Goal: Transaction & Acquisition: Purchase product/service

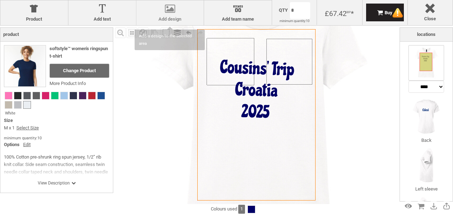
click at [164, 11] on div at bounding box center [170, 10] width 60 height 12
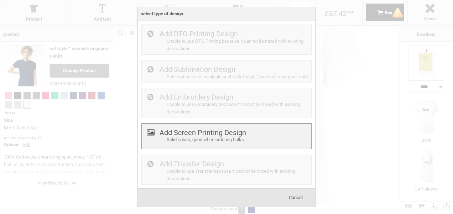
click at [184, 137] on label "Add Screen Printing Design" at bounding box center [202, 132] width 86 height 9
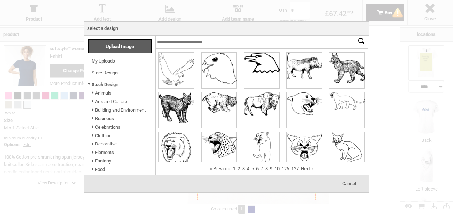
click at [92, 183] on span at bounding box center [92, 187] width 5 height 8
click at [93, 183] on span at bounding box center [92, 187] width 5 height 8
click at [105, 192] on link "Patriot" at bounding box center [101, 194] width 13 height 5
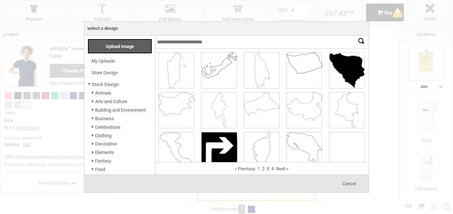
click at [105, 192] on link "Patriot" at bounding box center [102, 194] width 14 height 5
click at [102, 201] on link "Plants" at bounding box center [101, 203] width 13 height 5
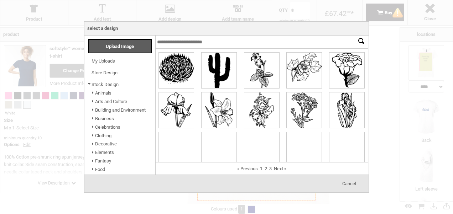
click at [102, 201] on link "Plants" at bounding box center [101, 203] width 13 height 5
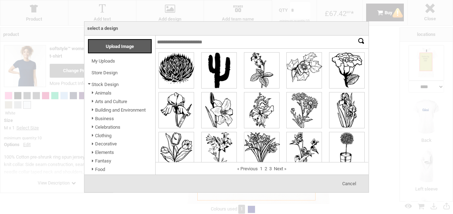
click at [92, 200] on span at bounding box center [92, 204] width 5 height 8
click at [94, 208] on span at bounding box center [92, 212] width 5 height 8
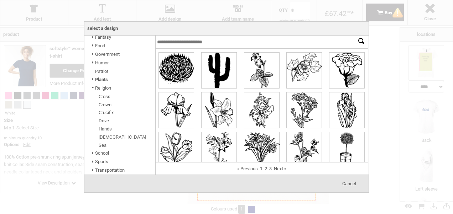
scroll to position [128, 0]
click at [94, 85] on span at bounding box center [92, 88] width 5 height 8
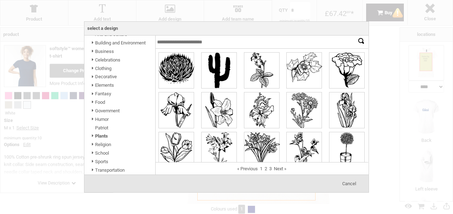
scroll to position [71, 0]
click at [92, 152] on span at bounding box center [92, 153] width 5 height 8
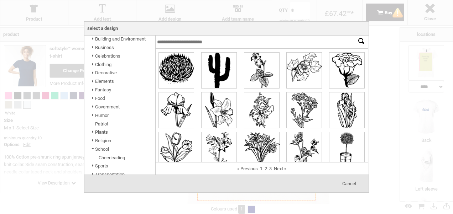
scroll to position [79, 0]
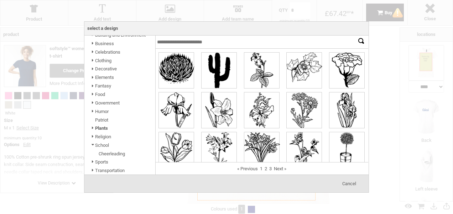
click at [94, 143] on span at bounding box center [92, 146] width 5 height 8
click at [93, 162] on span at bounding box center [92, 162] width 5 height 8
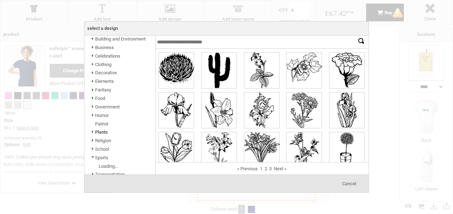
scroll to position [128, 0]
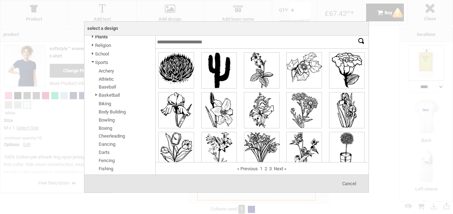
click at [93, 67] on span at bounding box center [92, 63] width 5 height 8
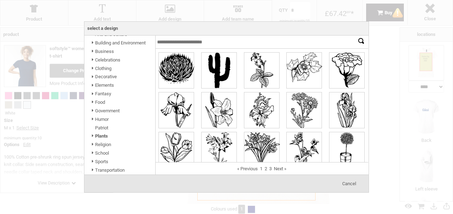
scroll to position [71, 0]
click at [343, 181] on div "Cancel" at bounding box center [349, 183] width 14 height 5
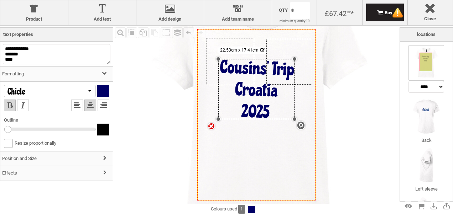
click at [274, 111] on div "settings 22.53cm x 17.41cm" at bounding box center [256, 89] width 76 height 60
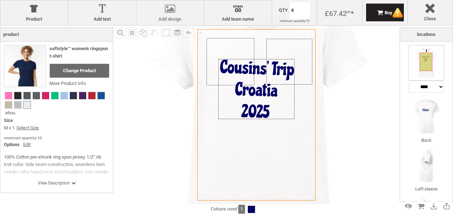
click at [158, 9] on div at bounding box center [170, 10] width 60 height 12
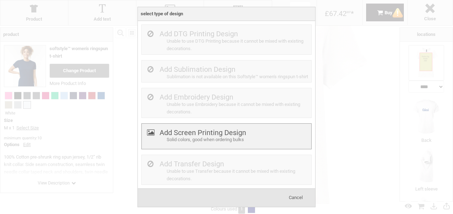
click at [168, 137] on label "Add Screen Printing Design" at bounding box center [202, 132] width 86 height 9
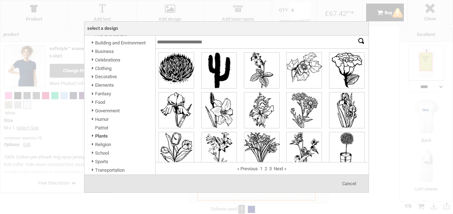
scroll to position [0, 0]
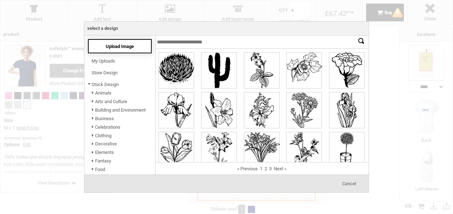
click at [115, 45] on span "Upload Image" at bounding box center [120, 46] width 28 height 5
click at [349, 185] on span "Cancel" at bounding box center [349, 183] width 14 height 5
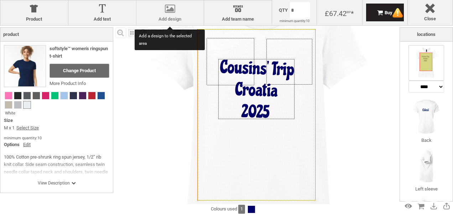
click at [174, 20] on label "Add design" at bounding box center [170, 19] width 60 height 6
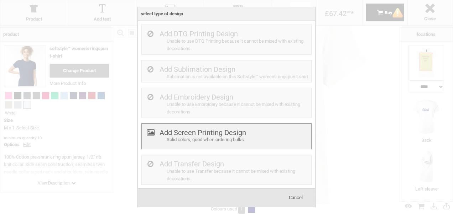
click at [192, 137] on label "Add Screen Printing Design" at bounding box center [202, 132] width 86 height 9
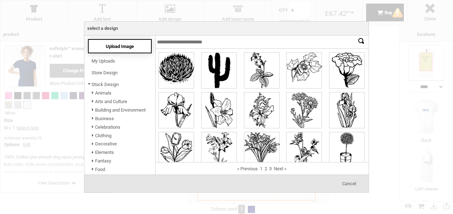
click at [128, 48] on span "Upload Image" at bounding box center [120, 46] width 28 height 5
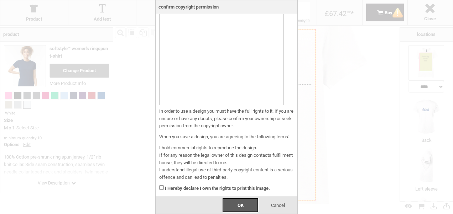
scroll to position [33, 0]
click at [235, 202] on div "OK" at bounding box center [240, 205] width 36 height 14
click at [271, 204] on span "Cancel" at bounding box center [278, 205] width 14 height 5
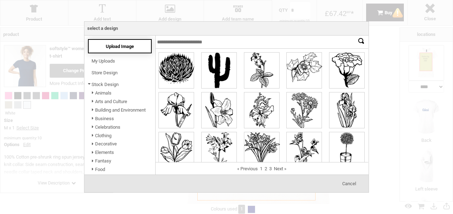
click at [117, 48] on span "Upload Image" at bounding box center [120, 46] width 28 height 5
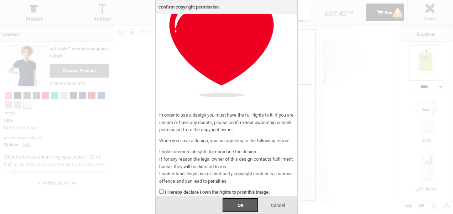
scroll to position [44, 0]
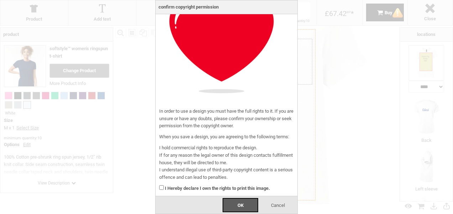
click at [159, 186] on div "In order to use a design you must have the full rights to it. If you are unsure…" at bounding box center [226, 86] width 142 height 219
click at [227, 200] on div "OK" at bounding box center [240, 205] width 36 height 14
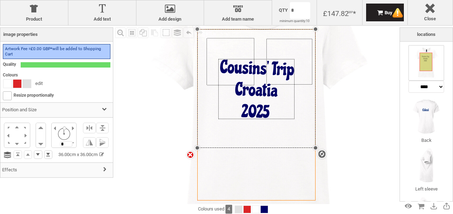
select select "*"
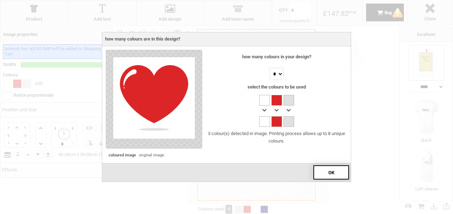
click at [323, 174] on div "OK" at bounding box center [331, 172] width 36 height 14
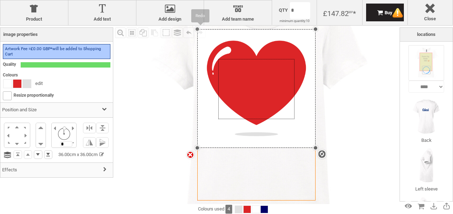
drag, startPoint x: 196, startPoint y: 28, endPoint x: 236, endPoint y: 72, distance: 58.7
click at [236, 72] on div "Fill Background Zoom in Zoom out Select All Copy All Selected Paste Off On Grou…" at bounding box center [256, 115] width 286 height 179
click at [89, 102] on h3 "Position and Size" at bounding box center [56, 109] width 112 height 15
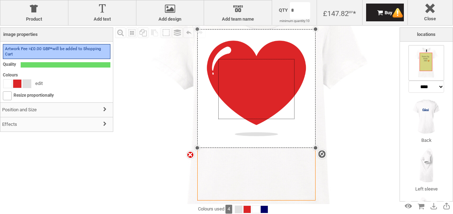
click at [95, 106] on h3 "Position and Size" at bounding box center [56, 109] width 112 height 15
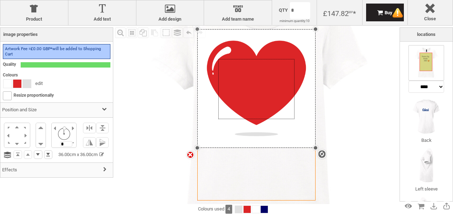
click at [99, 152] on div at bounding box center [102, 155] width 7 height 7
click at [53, 153] on input "*****" at bounding box center [60, 154] width 14 height 7
type input "****"
type input "*****"
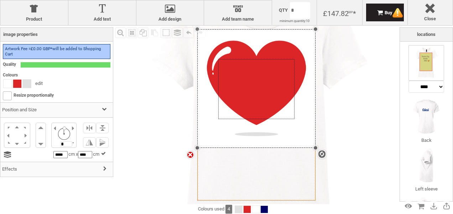
type input "*****"
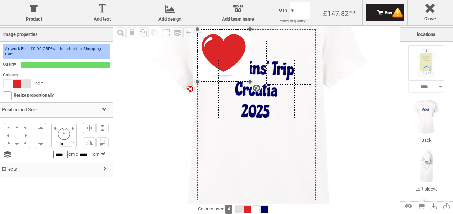
click at [53, 152] on input "*****" at bounding box center [60, 154] width 14 height 7
type input "****"
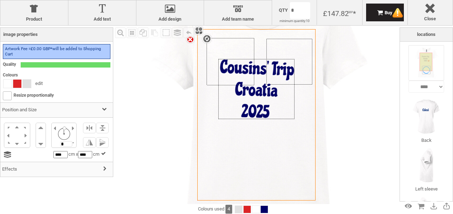
type input "*****"
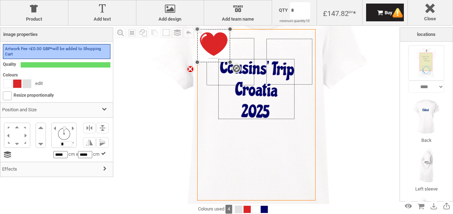
type input "****"
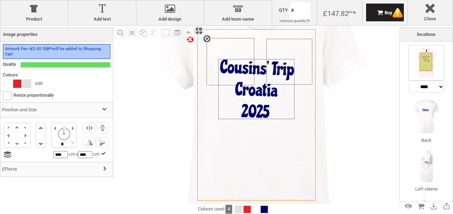
type input "***"
type input "****"
click at [78, 151] on input "****" at bounding box center [85, 154] width 14 height 7
type input "****"
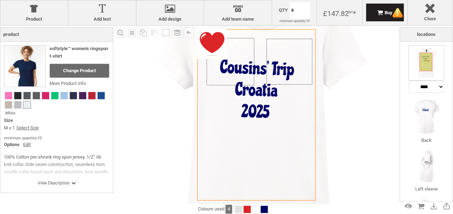
click at [249, 144] on icon "Created with [PERSON_NAME] 2.1.2" at bounding box center [256, 114] width 118 height 171
click at [220, 36] on div "Fill Background Zoom in Zoom out Select All Copy All Selected Paste Off On Grou…" at bounding box center [173, 33] width 117 height 13
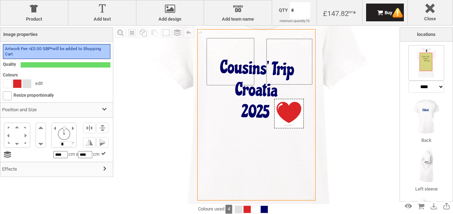
drag, startPoint x: 225, startPoint y: 53, endPoint x: 302, endPoint y: 122, distance: 103.8
click at [302, 122] on div at bounding box center [289, 114] width 30 height 30
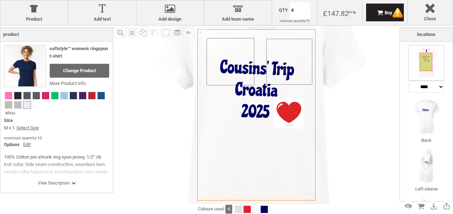
click at [304, 152] on icon "Created with [PERSON_NAME] 2.1.2" at bounding box center [256, 114] width 118 height 171
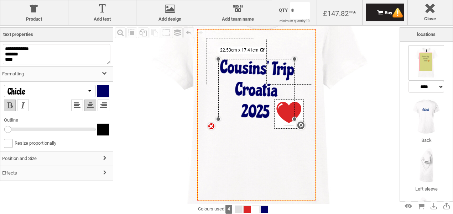
click at [234, 112] on div "settings 22.53cm x 17.41cm" at bounding box center [256, 89] width 76 height 60
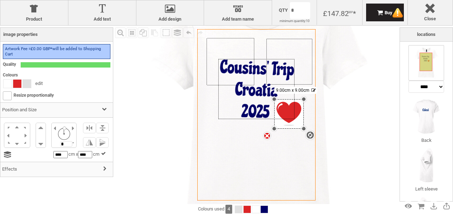
click at [286, 125] on div "settings 9.00cm x 9.00cm" at bounding box center [289, 114] width 30 height 30
drag, startPoint x: 286, startPoint y: 125, endPoint x: 4, endPoint y: 85, distance: 285.0
click at [4, 85] on div at bounding box center [8, 84] width 8 height 8
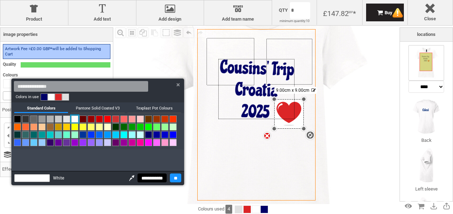
click at [137, 176] on input "**********" at bounding box center [151, 178] width 29 height 9
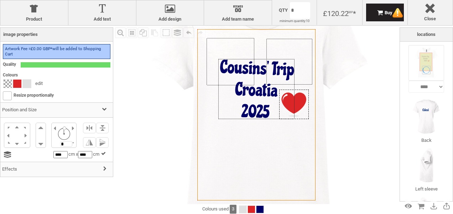
drag, startPoint x: 293, startPoint y: 125, endPoint x: 298, endPoint y: 115, distance: 10.8
click at [298, 115] on div at bounding box center [294, 105] width 30 height 30
type input "****"
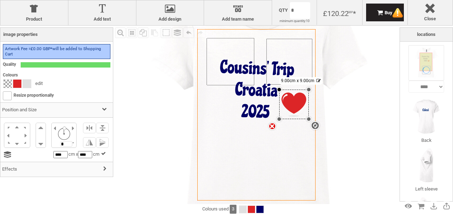
type input "****"
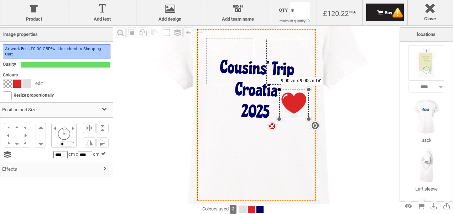
type input "****"
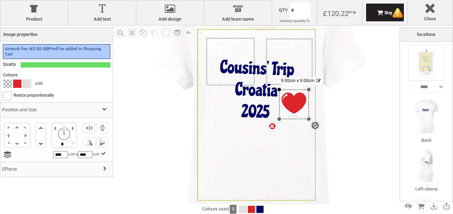
type input "****"
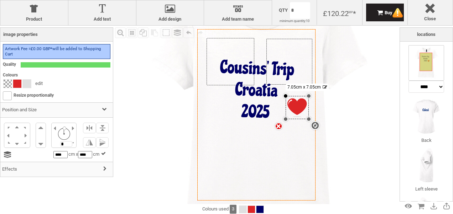
drag, startPoint x: 279, startPoint y: 88, endPoint x: 285, endPoint y: 96, distance: 10.2
click at [285, 96] on div at bounding box center [285, 96] width 5 height 5
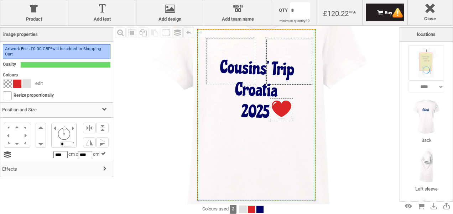
drag, startPoint x: 306, startPoint y: 116, endPoint x: 290, endPoint y: 118, distance: 15.8
click at [290, 118] on div at bounding box center [281, 109] width 23 height 23
click at [26, 86] on div at bounding box center [27, 84] width 8 height 8
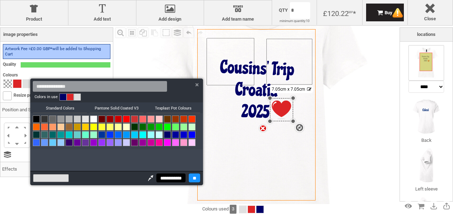
click at [176, 177] on input "**********" at bounding box center [170, 178] width 29 height 9
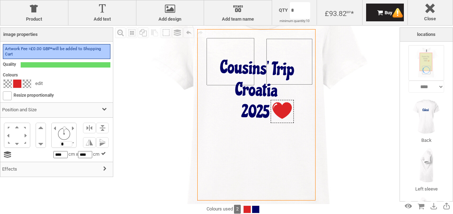
click at [275, 119] on div at bounding box center [281, 111] width 23 height 23
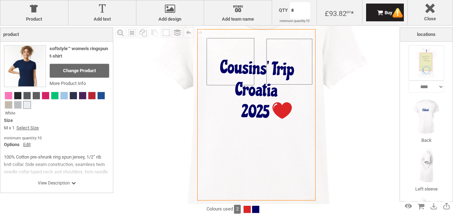
click at [286, 153] on icon "Created with [PERSON_NAME] 2.1.2" at bounding box center [256, 114] width 118 height 171
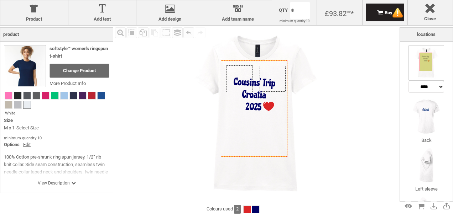
click at [338, 115] on img at bounding box center [256, 115] width 179 height 179
click at [428, 115] on img at bounding box center [426, 117] width 36 height 36
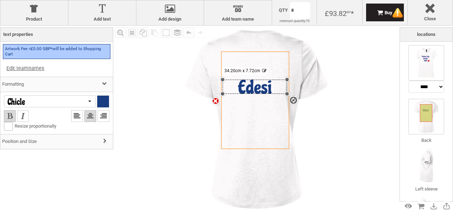
click at [419, 70] on img at bounding box center [426, 63] width 36 height 36
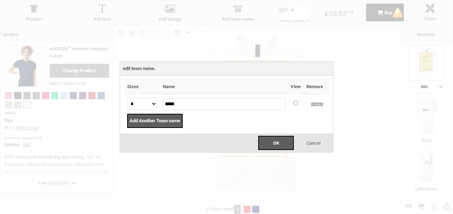
click at [294, 0] on body "get a quote design tool order Contact More Login Register 0 £ GBP [PHONE_NUMBER…" at bounding box center [226, 0] width 453 height 0
click at [227, 120] on div "Add Another Team name" at bounding box center [226, 122] width 206 height 17
click at [269, 145] on div "OK" at bounding box center [276, 143] width 36 height 14
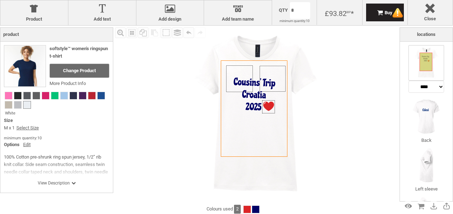
click at [54, 187] on div "View Description Hide Description" at bounding box center [56, 175] width 105 height 28
click at [60, 182] on span "View Description" at bounding box center [57, 183] width 38 height 6
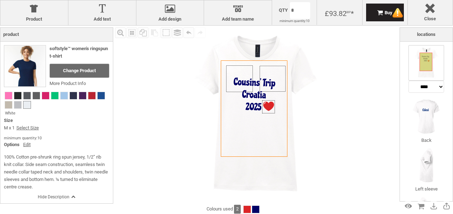
click at [29, 128] on link "Select Size" at bounding box center [27, 128] width 22 height 7
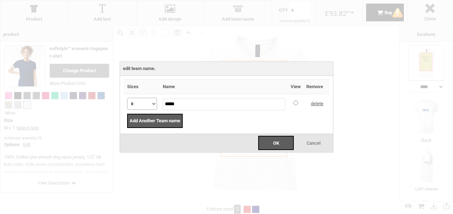
click at [148, 109] on select "* * * ** *** ***" at bounding box center [142, 104] width 30 height 12
click at [127, 98] on select "* * * ** *** ***" at bounding box center [142, 104] width 30 height 12
click at [280, 146] on div "OK" at bounding box center [276, 143] width 36 height 14
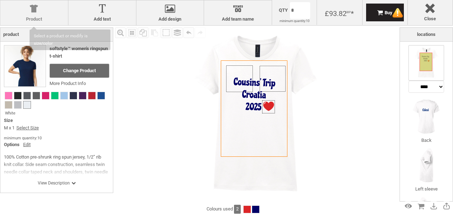
click at [43, 11] on div at bounding box center [34, 10] width 60 height 12
click at [42, 20] on label "Product" at bounding box center [34, 19] width 60 height 6
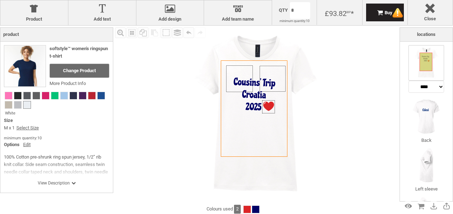
click at [57, 180] on div "View Description" at bounding box center [56, 173] width 105 height 25
click at [54, 182] on span "View Description" at bounding box center [57, 183] width 38 height 6
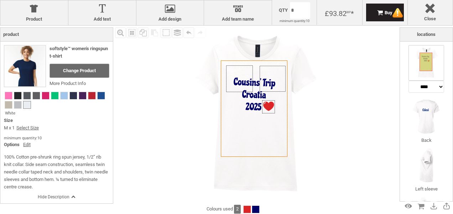
click at [68, 84] on link "More Product Info" at bounding box center [67, 83] width 36 height 5
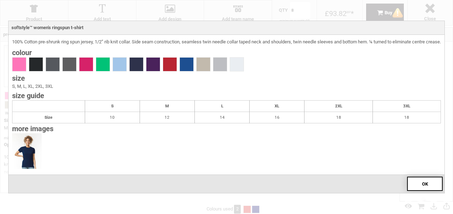
click at [424, 182] on div "OK" at bounding box center [425, 184] width 36 height 14
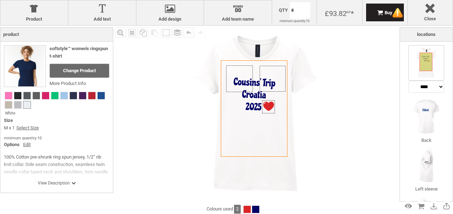
click at [314, 116] on img at bounding box center [256, 115] width 179 height 179
click at [382, 116] on div "Fill Background Zoom in Zoom out Select All Copy All Selected Paste Off On Grou…" at bounding box center [256, 115] width 286 height 179
click at [428, 121] on img at bounding box center [426, 117] width 36 height 36
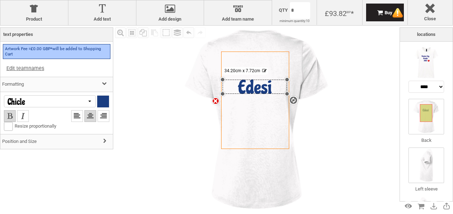
click at [434, 158] on img at bounding box center [426, 166] width 36 height 36
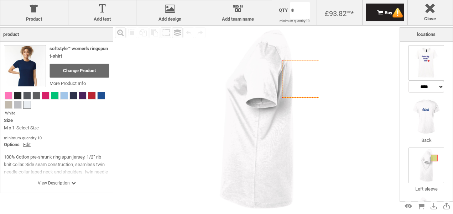
click at [431, 72] on img at bounding box center [426, 63] width 36 height 36
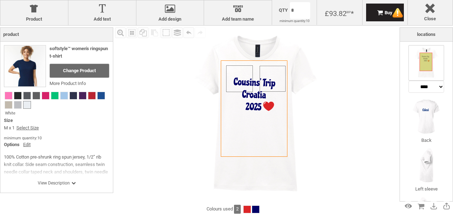
click at [344, 119] on img at bounding box center [256, 115] width 179 height 179
click at [332, 140] on img at bounding box center [256, 115] width 179 height 179
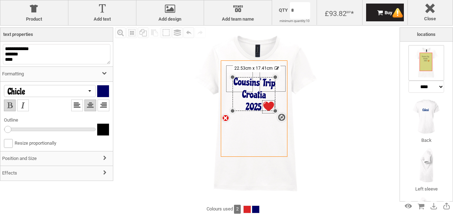
click at [251, 97] on div "settings 22.53cm x 17.41cm" at bounding box center [253, 94] width 43 height 34
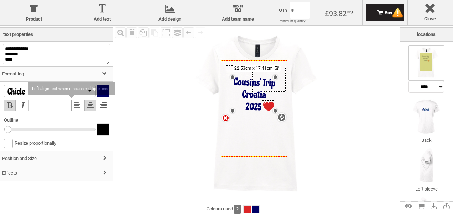
click at [71, 107] on li at bounding box center [77, 106] width 12 height 12
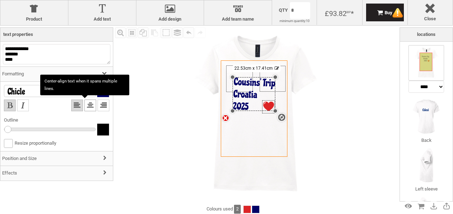
click at [84, 109] on li at bounding box center [90, 106] width 12 height 12
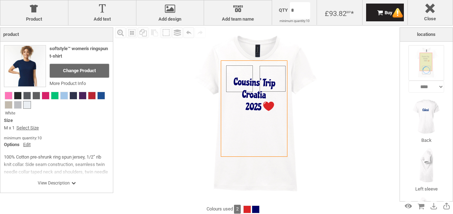
click at [326, 98] on img at bounding box center [256, 115] width 179 height 179
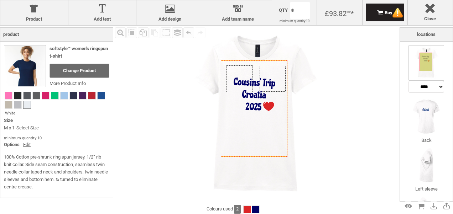
click at [326, 98] on img at bounding box center [256, 115] width 179 height 179
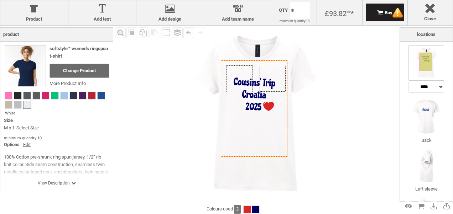
click at [326, 98] on img at bounding box center [256, 115] width 179 height 179
click at [344, 17] on div "£93.82 GBP *" at bounding box center [338, 13] width 29 height 8
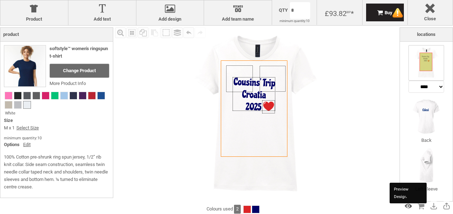
click at [408, 205] on div "Preview Design" at bounding box center [407, 206] width 11 height 11
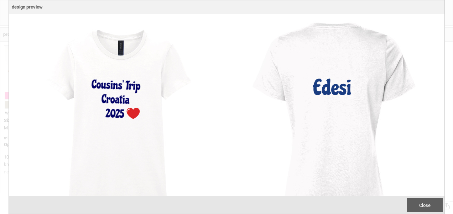
click at [430, 205] on span "Close" at bounding box center [424, 205] width 11 height 5
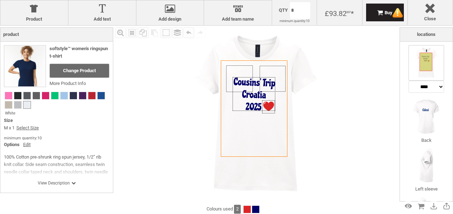
click at [364, 98] on div "Fill Background Zoom in Zoom out Select All Copy All Selected Paste Off On Grou…" at bounding box center [256, 115] width 286 height 179
